Goal: Book appointment/travel/reservation

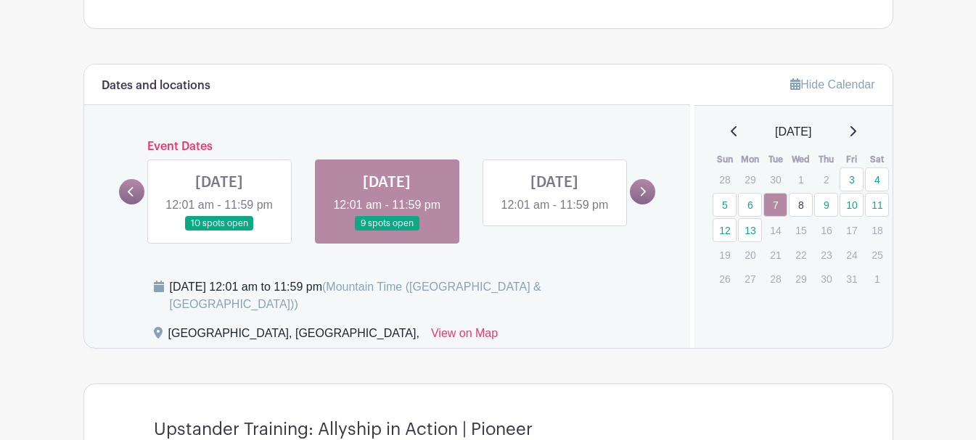
scroll to position [821, 0]
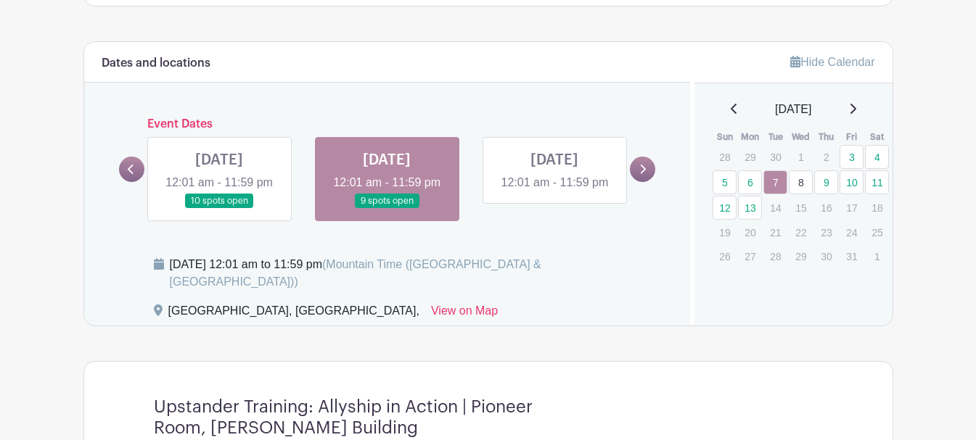
click at [554, 192] on link at bounding box center [554, 192] width 0 height 0
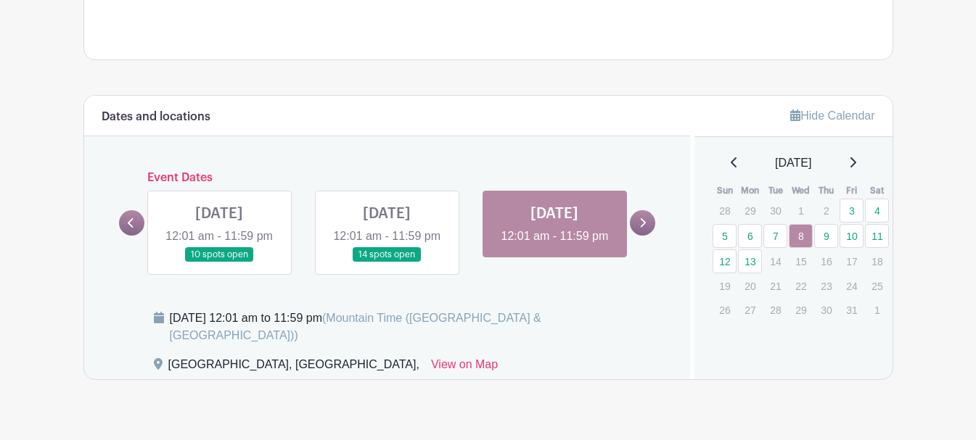
scroll to position [802, 0]
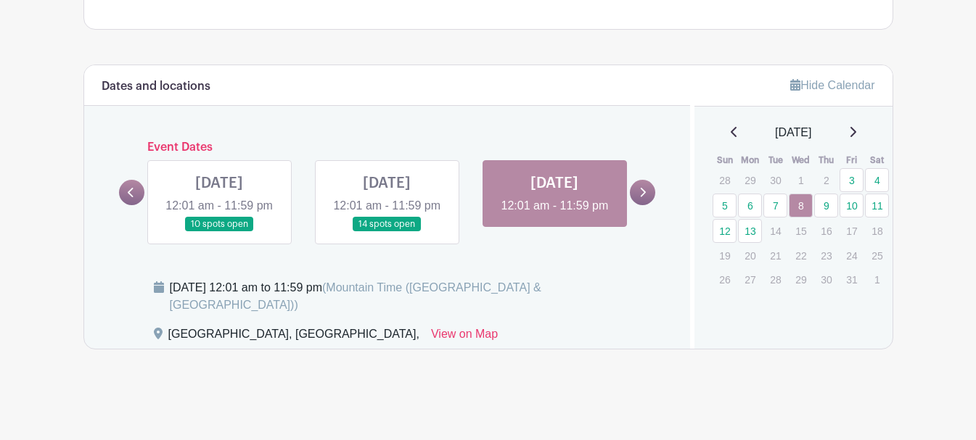
click at [641, 197] on icon at bounding box center [644, 192] width 6 height 9
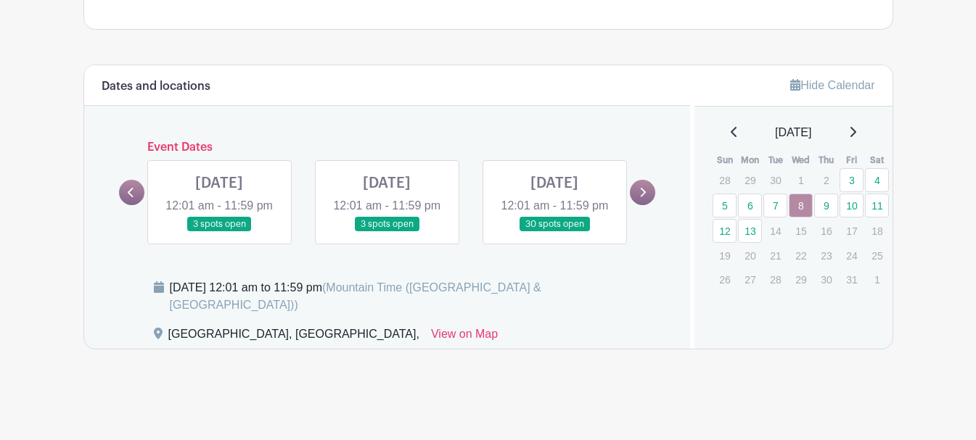
click at [219, 232] on link at bounding box center [219, 232] width 0 height 0
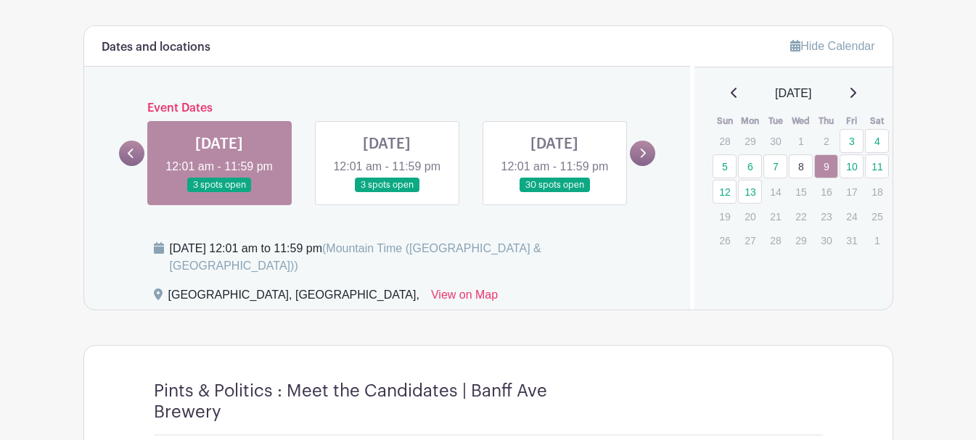
scroll to position [833, 0]
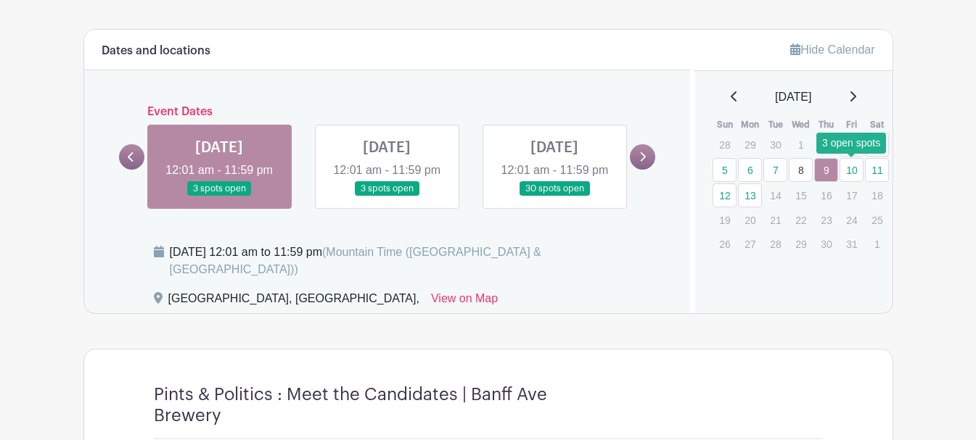
click at [850, 175] on link "10" at bounding box center [852, 170] width 24 height 24
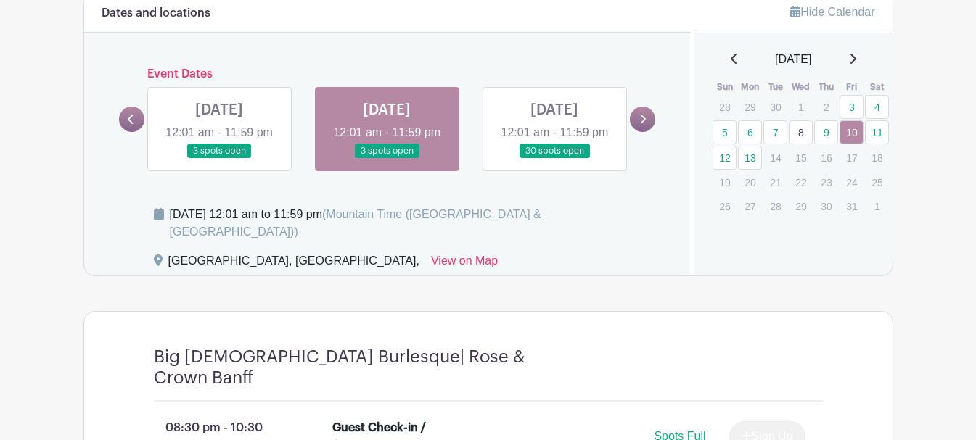
scroll to position [869, 0]
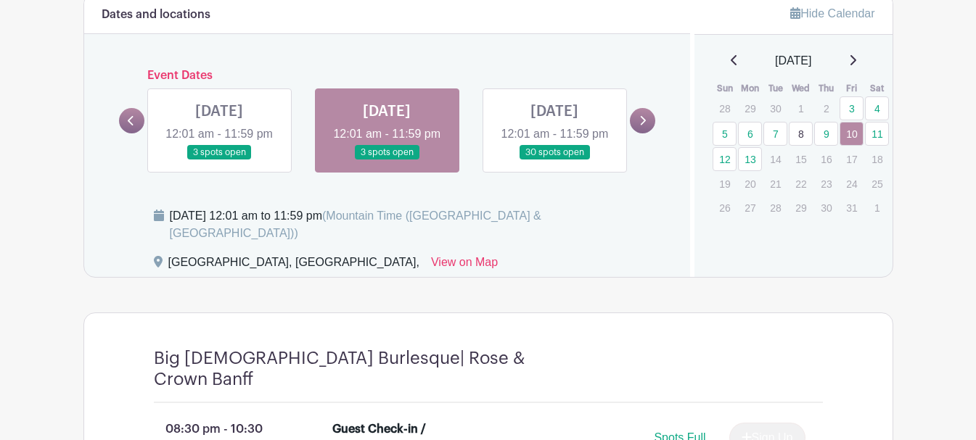
click at [554, 160] on link at bounding box center [554, 160] width 0 height 0
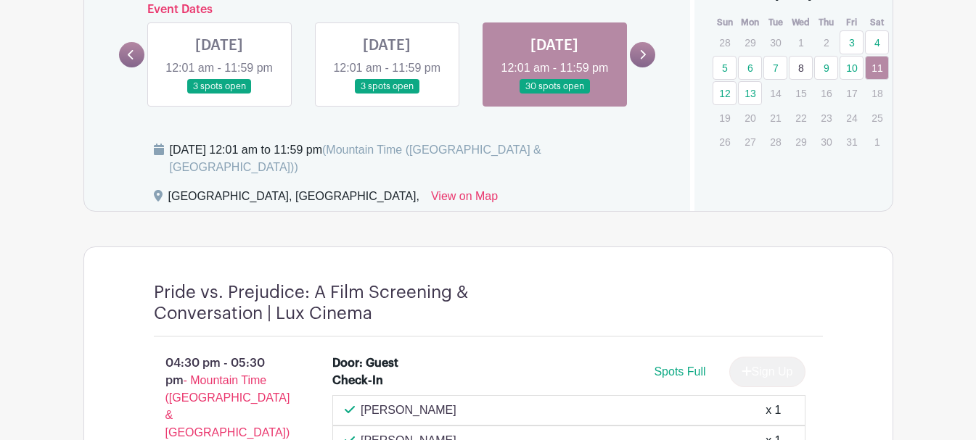
scroll to position [755, 0]
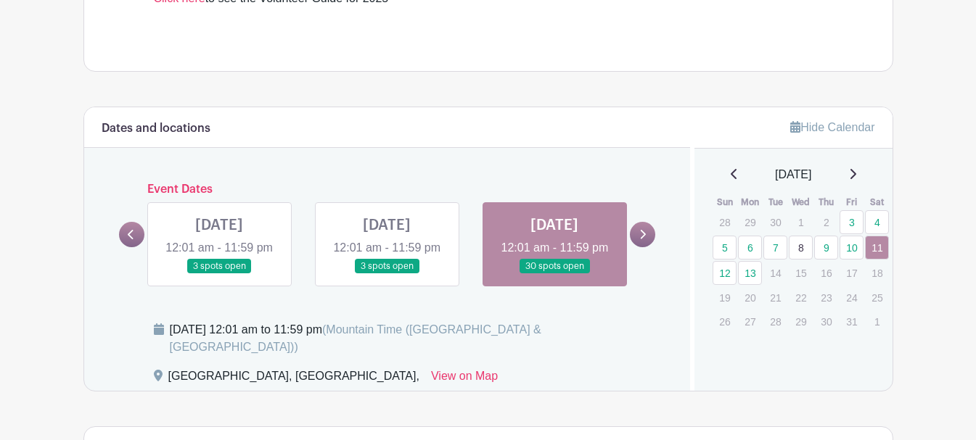
click at [644, 247] on link at bounding box center [642, 234] width 25 height 25
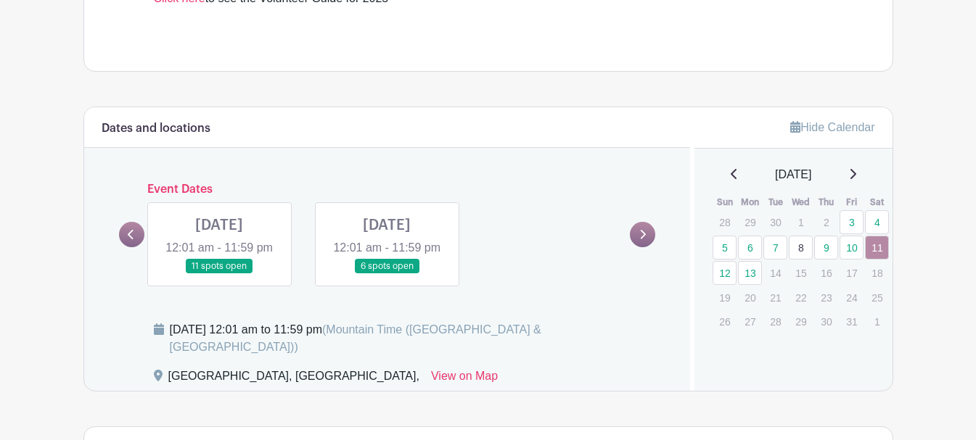
click at [219, 274] on link at bounding box center [219, 274] width 0 height 0
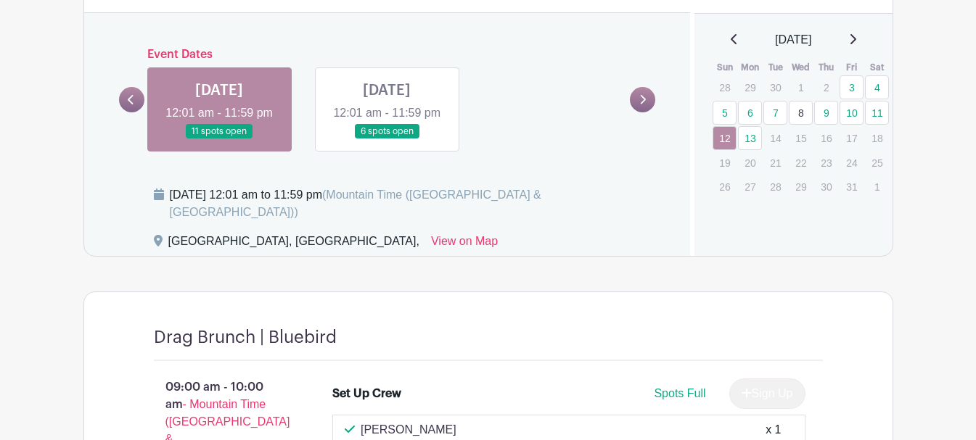
scroll to position [895, 0]
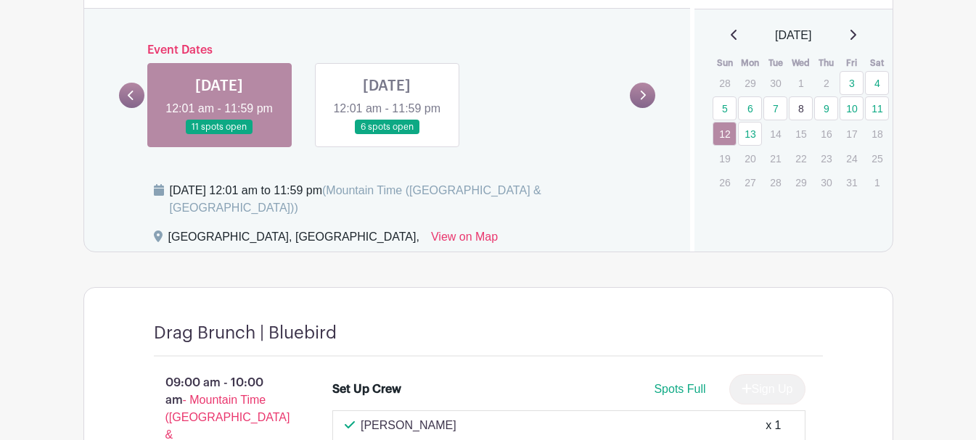
click at [387, 135] on link at bounding box center [387, 135] width 0 height 0
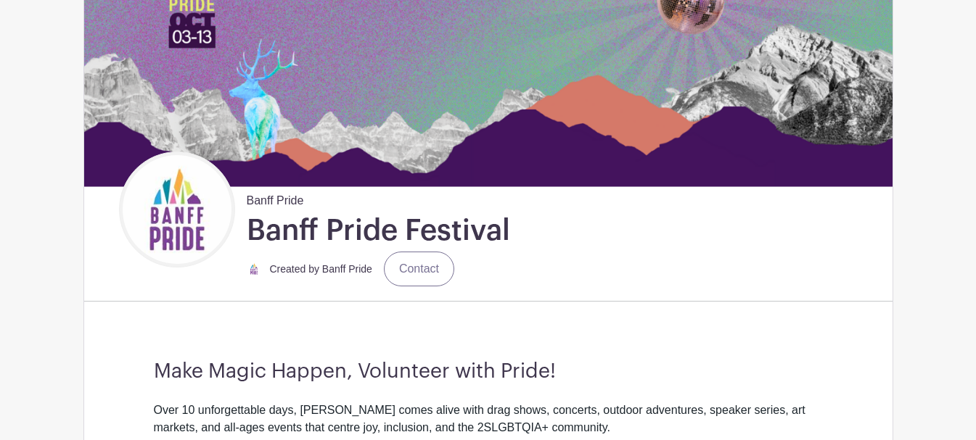
scroll to position [149, 0]
